Goal: Information Seeking & Learning: Learn about a topic

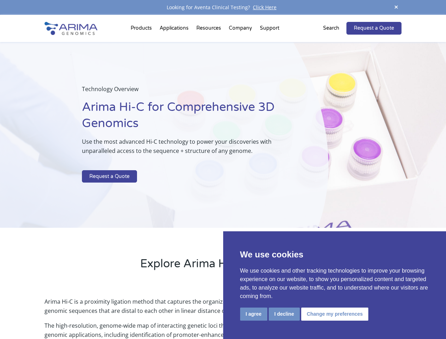
click at [223, 170] on p at bounding box center [187, 165] width 211 height 9
click at [254, 314] on button "I agree" at bounding box center [253, 314] width 27 height 13
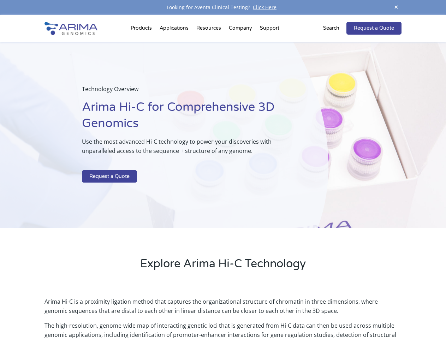
click at [284, 314] on p "Arima Hi-C is a proximity ligation method that captures the organizational stru…" at bounding box center [223, 309] width 357 height 24
click at [334, 314] on p "Arima Hi-C is a proximity ligation method that captures the organizational stru…" at bounding box center [223, 309] width 357 height 24
click at [396, 7] on span at bounding box center [396, 8] width 11 height 10
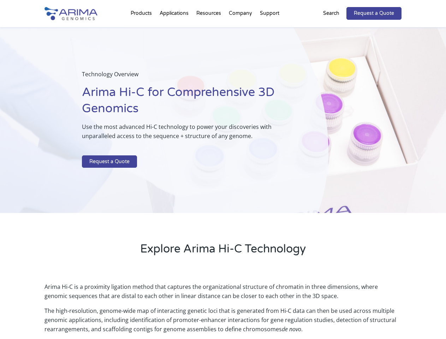
click at [223, 177] on div "Technology Overview Arima Hi-C for Comprehensive 3D Genomics Use the most advan…" at bounding box center [164, 120] width 329 height 186
click at [142, 30] on div "Technology Overview Arima Hi-C for Comprehensive 3D Genomics Use the most advan…" at bounding box center [164, 120] width 329 height 186
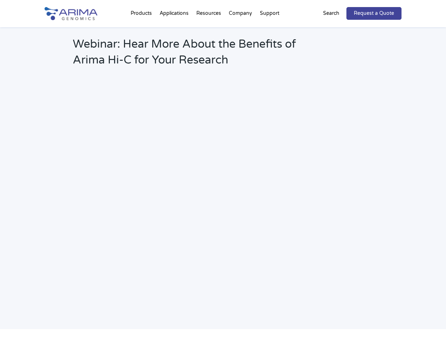
click at [270, 36] on h2 "Webinar: Hear More About the Benefits of Arima Hi-C for Your Research" at bounding box center [190, 54] width 235 height 37
